Goal: Task Accomplishment & Management: Complete application form

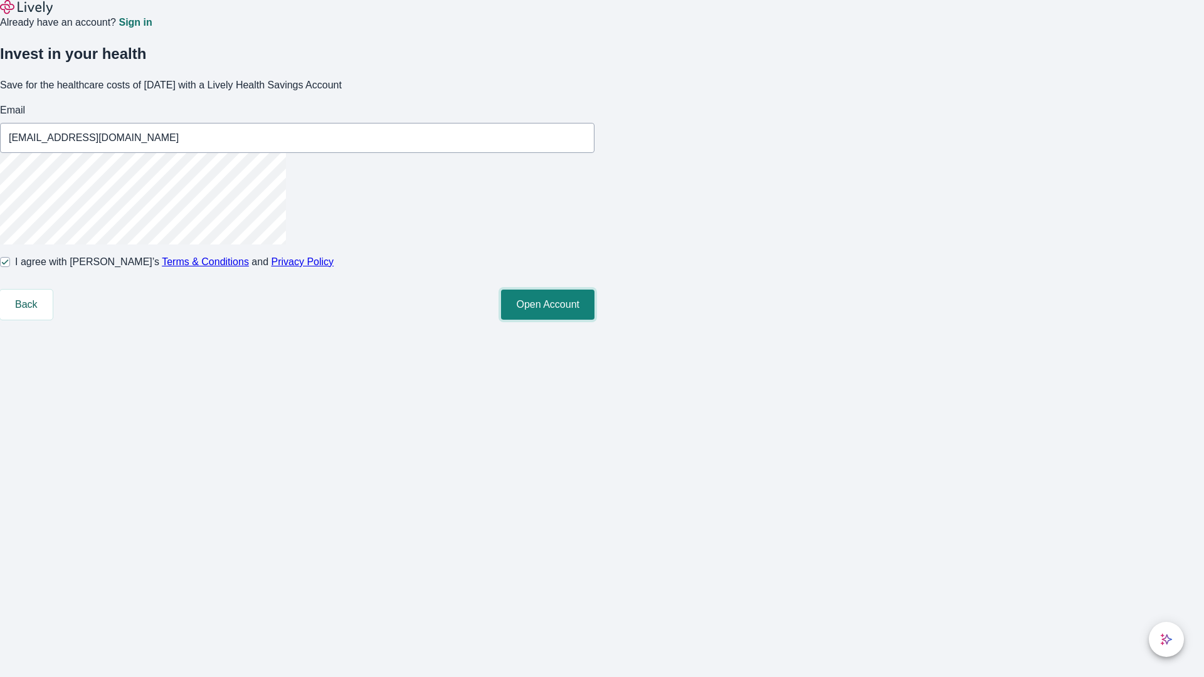
click at [595, 320] on button "Open Account" at bounding box center [547, 305] width 93 height 30
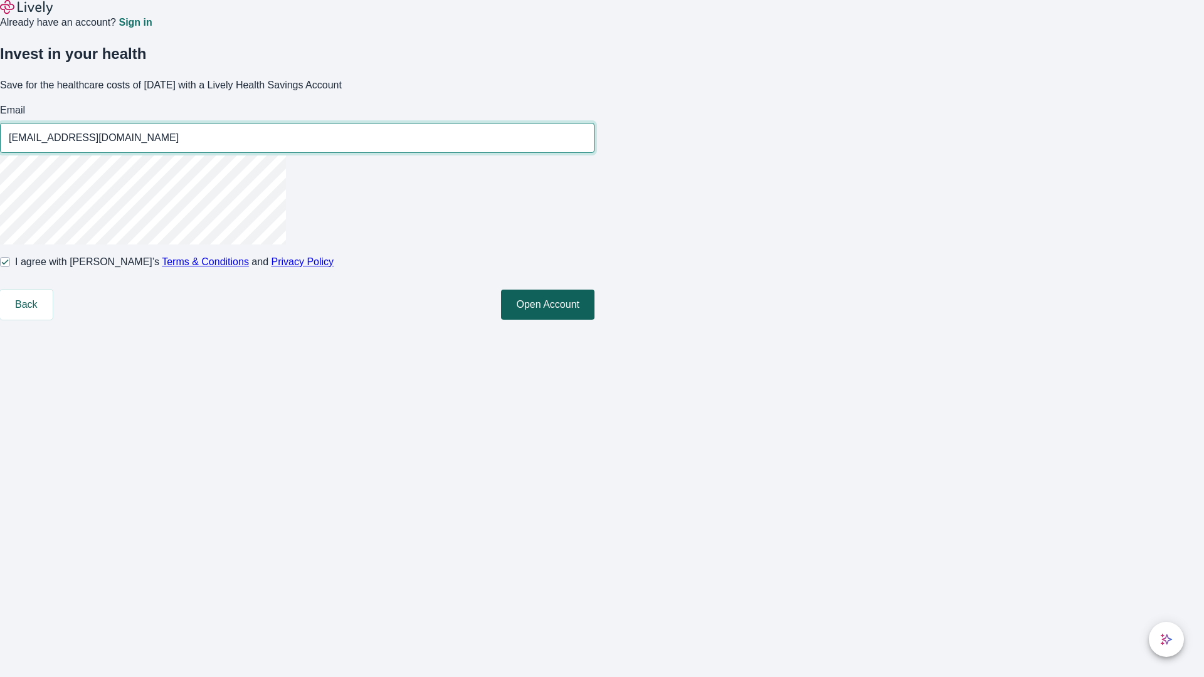
type input "[EMAIL_ADDRESS][DOMAIN_NAME]"
click at [10, 267] on input "I agree with Lively’s Terms & Conditions and Privacy Policy" at bounding box center [5, 262] width 10 height 10
checkbox input "false"
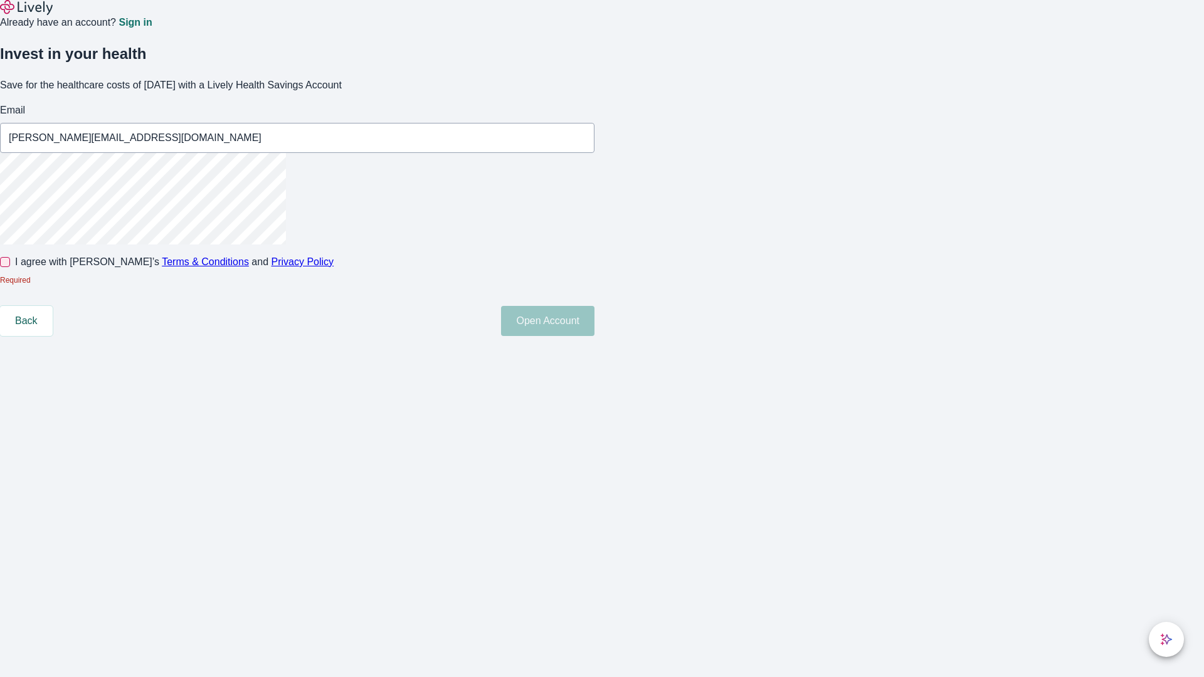
type input "[PERSON_NAME][EMAIL_ADDRESS][DOMAIN_NAME]"
click at [10, 267] on input "I agree with Lively’s Terms & Conditions and Privacy Policy" at bounding box center [5, 262] width 10 height 10
checkbox input "true"
click at [595, 336] on button "Open Account" at bounding box center [547, 321] width 93 height 30
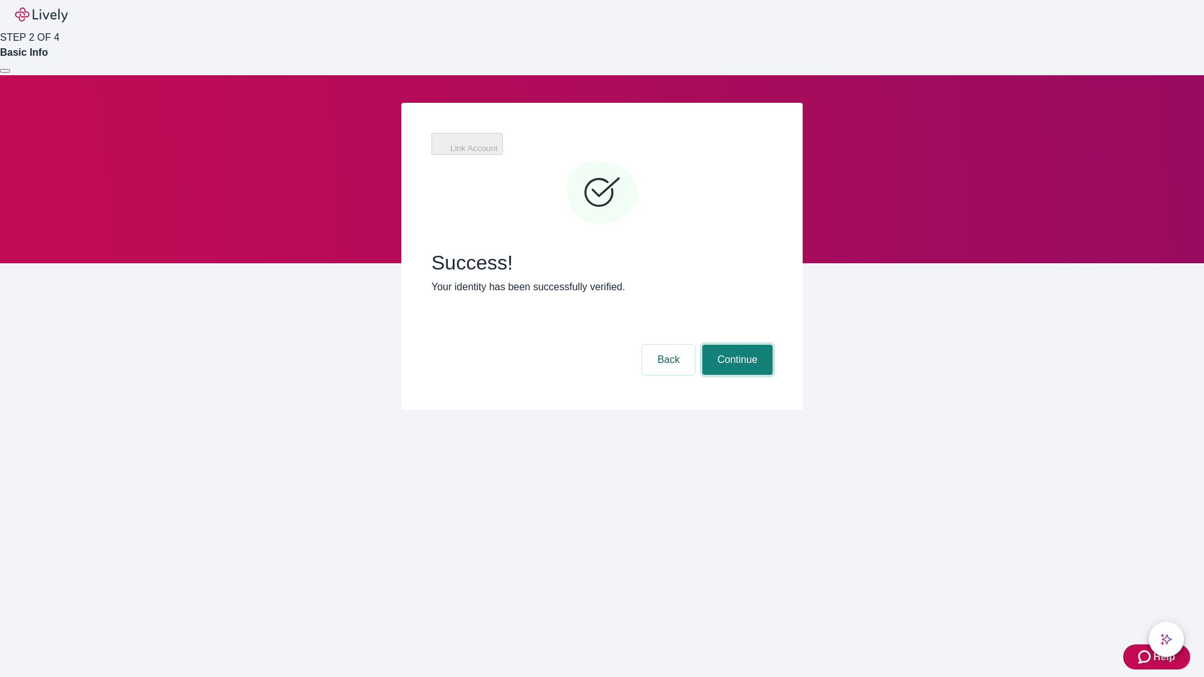
click at [736, 345] on button "Continue" at bounding box center [738, 360] width 70 height 30
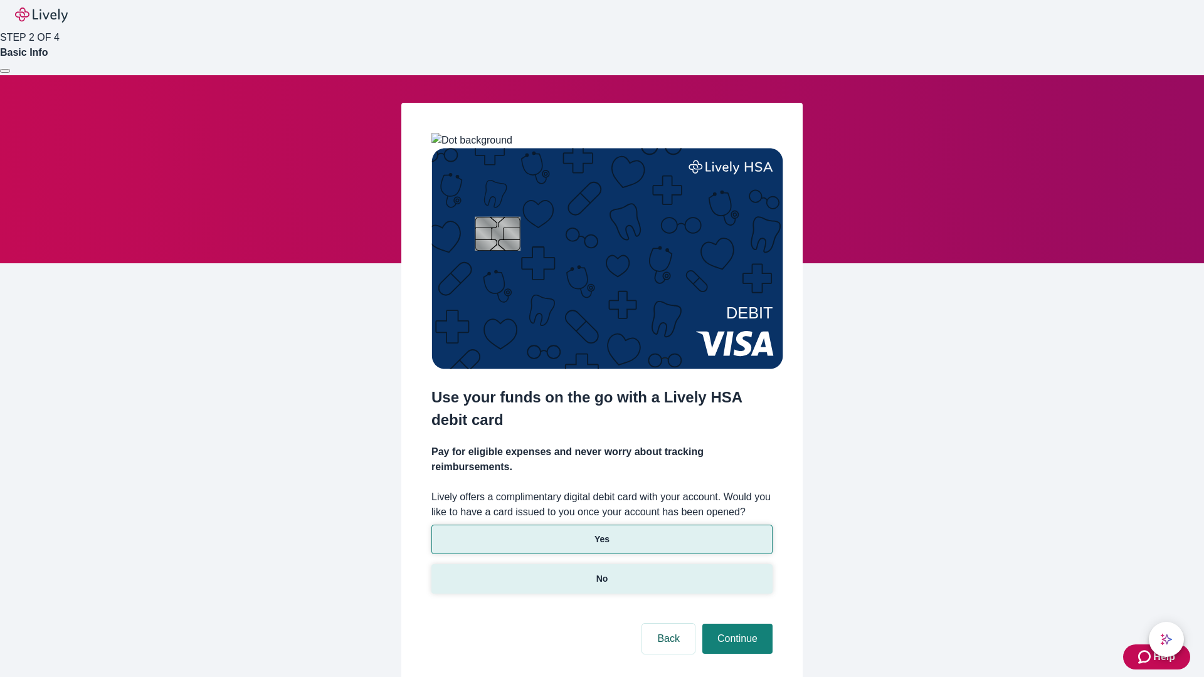
click at [602, 573] on p "No" at bounding box center [603, 579] width 12 height 13
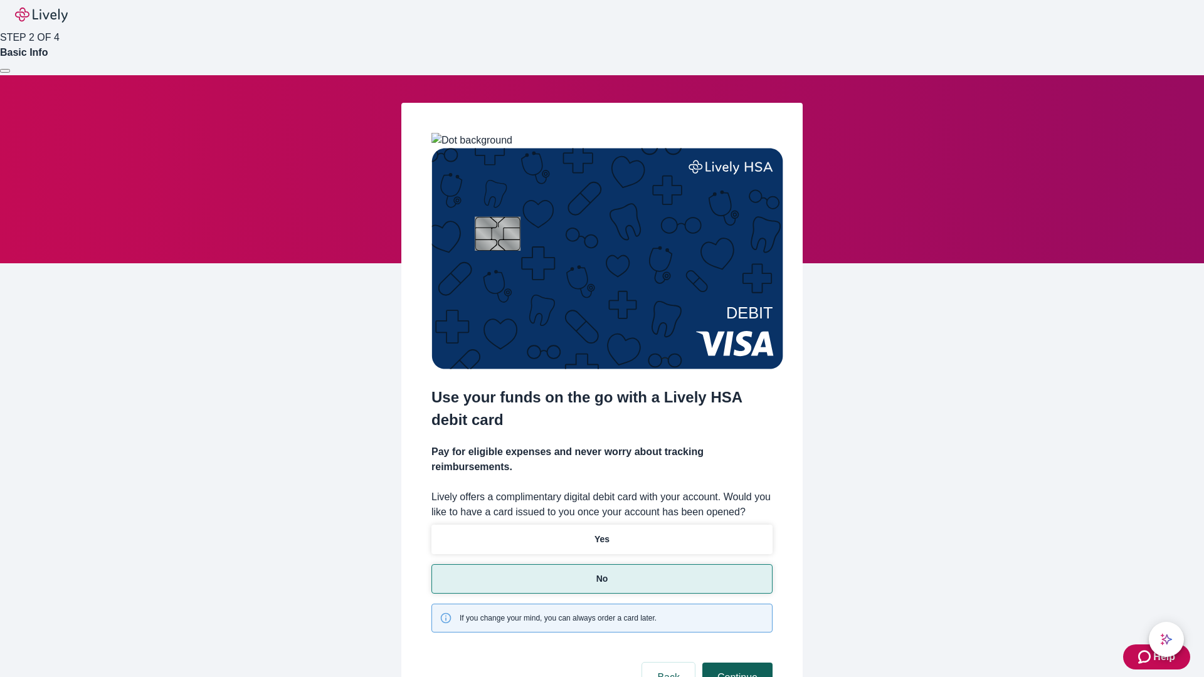
click at [736, 663] on button "Continue" at bounding box center [738, 678] width 70 height 30
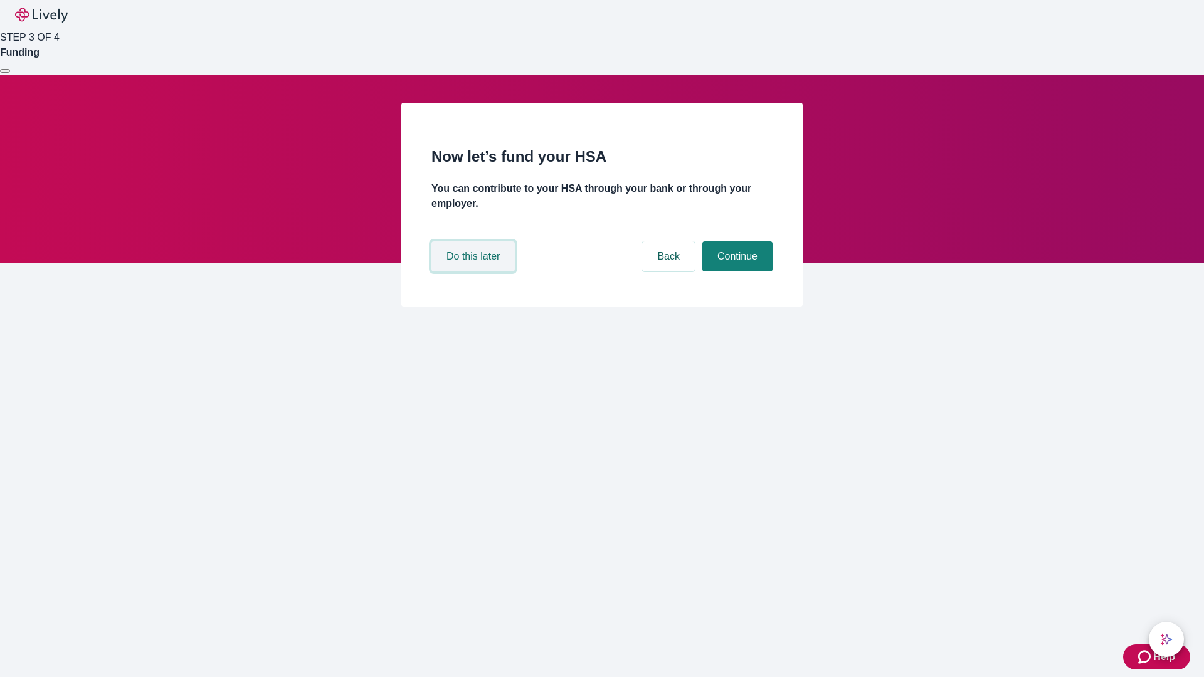
click at [475, 272] on button "Do this later" at bounding box center [473, 257] width 83 height 30
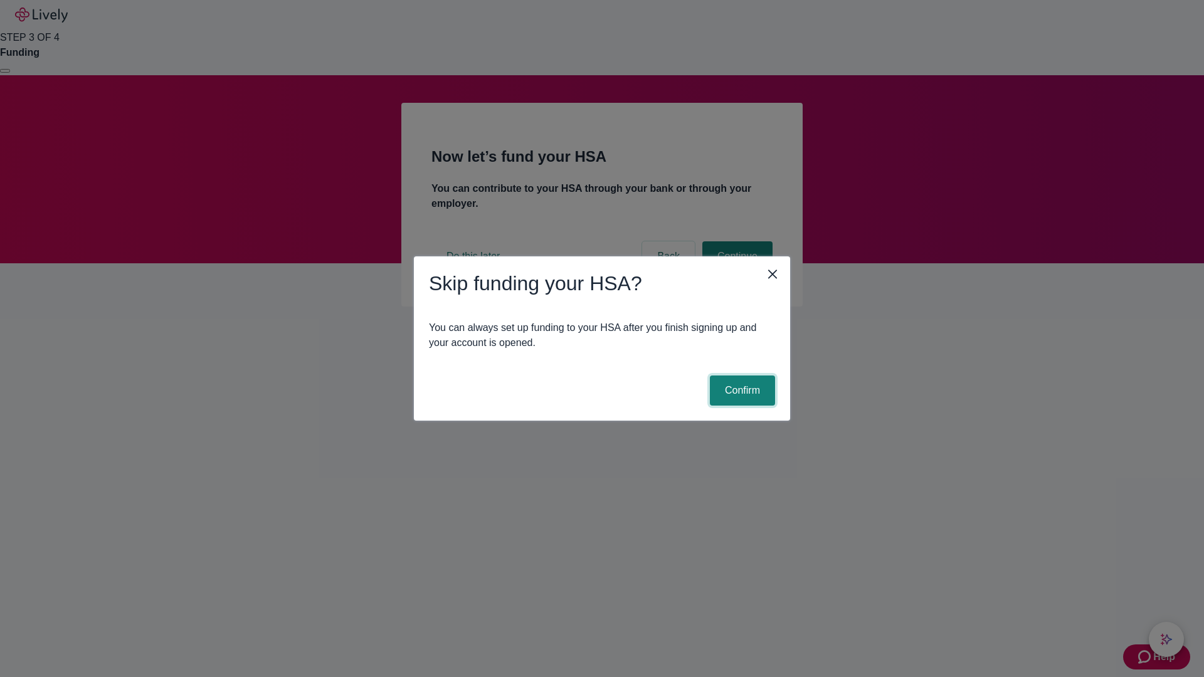
click at [741, 391] on button "Confirm" at bounding box center [742, 391] width 65 height 30
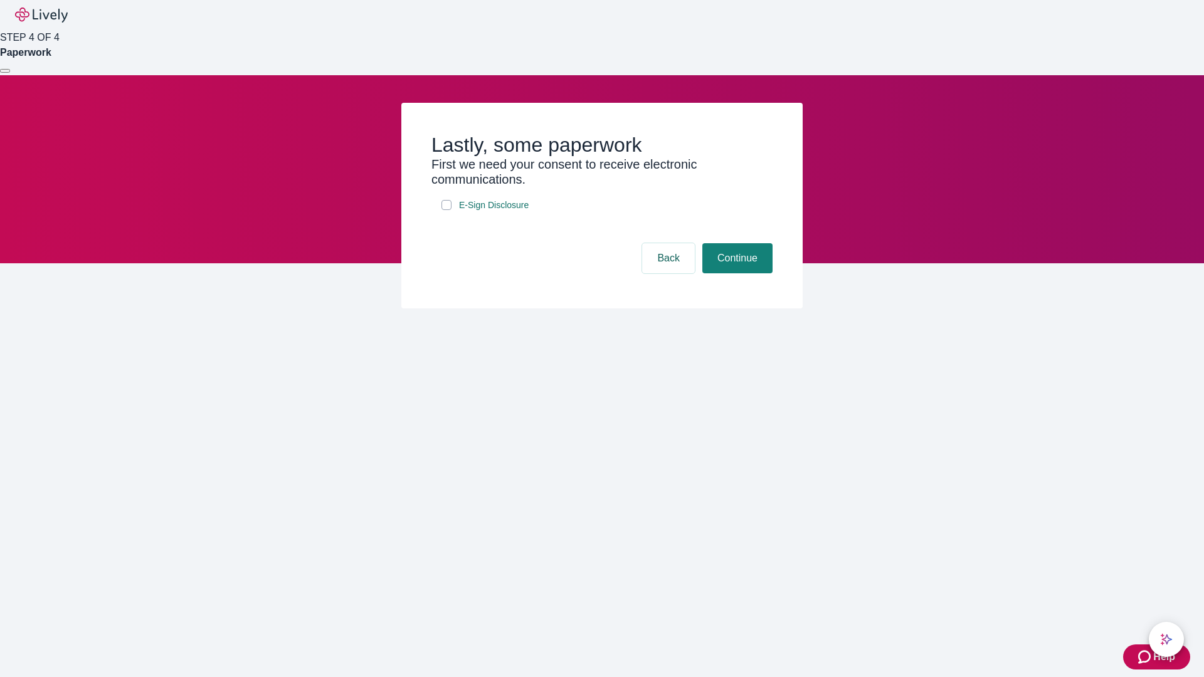
click at [447, 210] on input "E-Sign Disclosure" at bounding box center [447, 205] width 10 height 10
checkbox input "true"
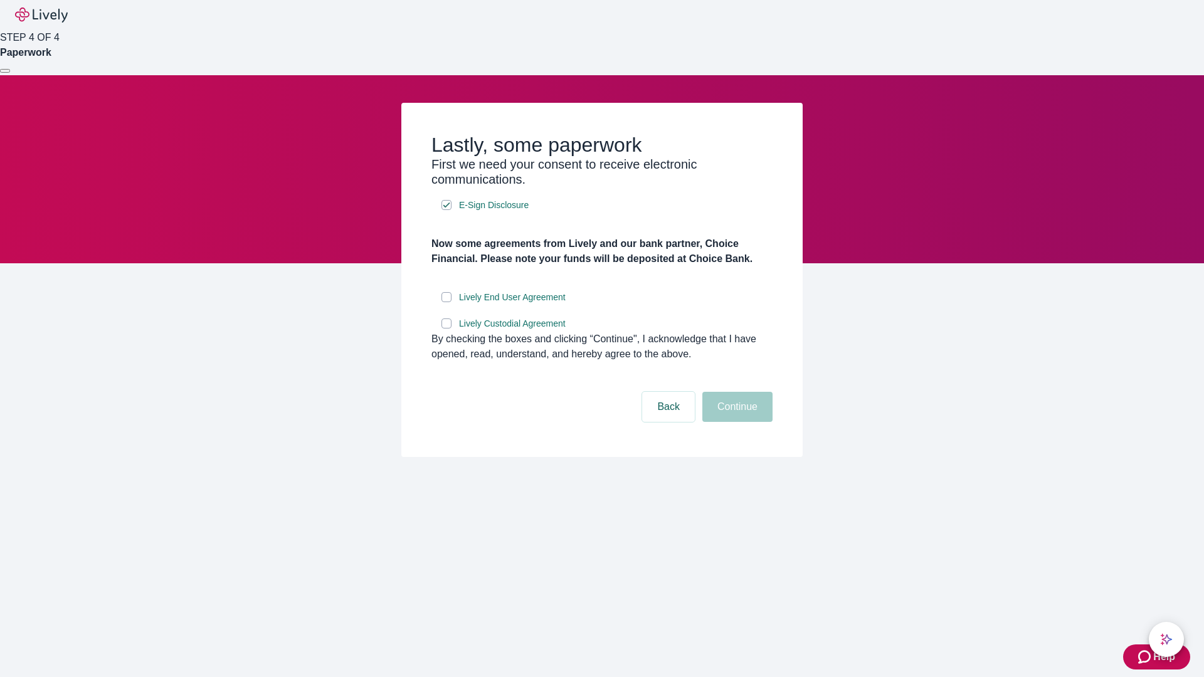
click at [447, 302] on input "Lively End User Agreement" at bounding box center [447, 297] width 10 height 10
checkbox input "true"
click at [447, 329] on input "Lively Custodial Agreement" at bounding box center [447, 324] width 10 height 10
checkbox input "true"
click at [736, 422] on button "Continue" at bounding box center [738, 407] width 70 height 30
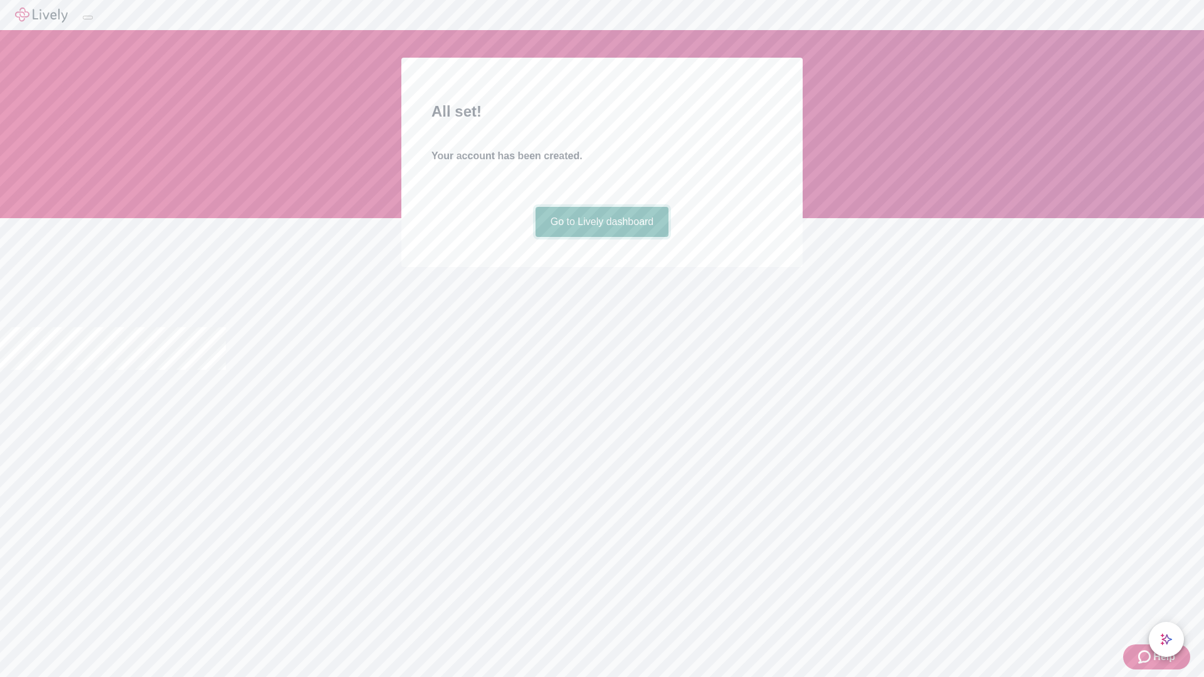
click at [602, 237] on link "Go to Lively dashboard" at bounding box center [603, 222] width 134 height 30
